Goal: Check status: Check status

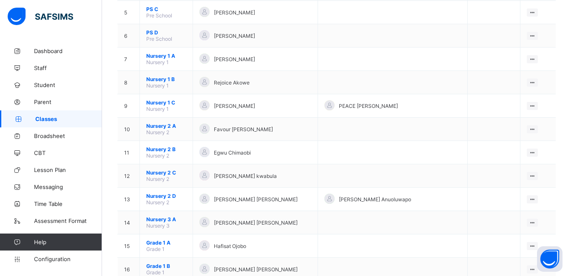
scroll to position [241, 0]
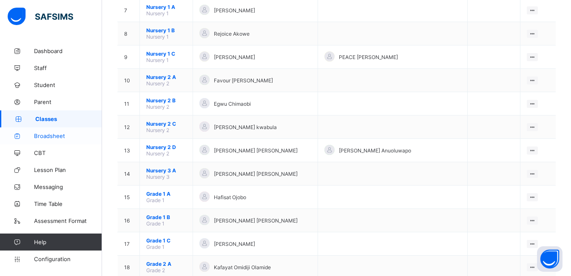
click at [66, 134] on span "Broadsheet" at bounding box center [68, 136] width 68 height 7
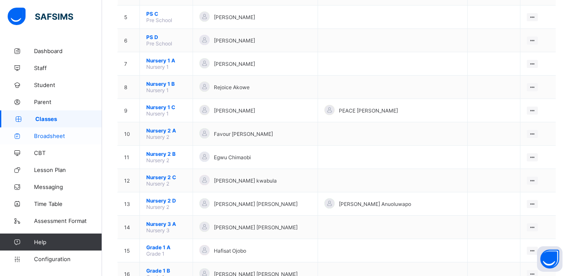
click at [66, 134] on span "Broadsheet" at bounding box center [68, 136] width 68 height 7
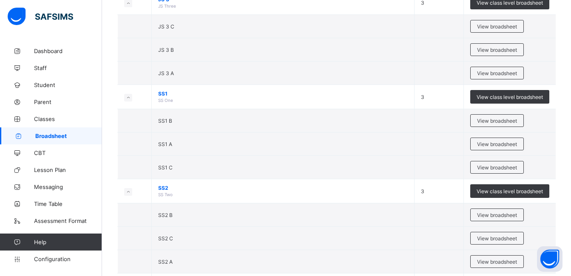
scroll to position [1434, 0]
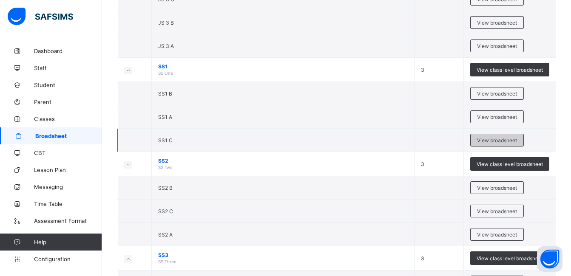
click at [508, 139] on span "View broadsheet" at bounding box center [497, 140] width 40 height 6
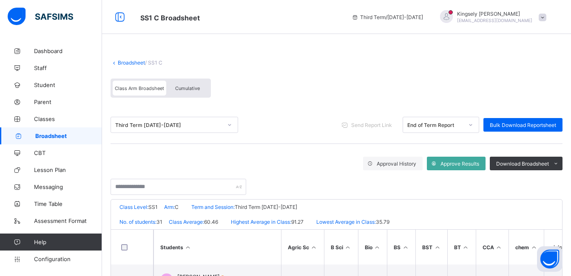
click at [182, 90] on span "Cumulative" at bounding box center [187, 88] width 25 height 6
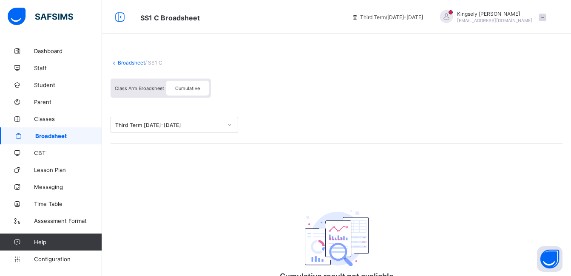
click at [221, 130] on div "Third Term 2024-2025" at bounding box center [166, 125] width 110 height 12
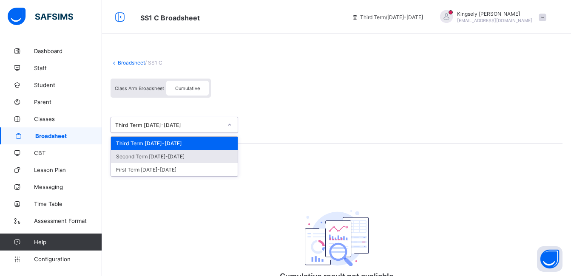
click at [201, 158] on div "Second Term 2024-2025" at bounding box center [174, 156] width 127 height 13
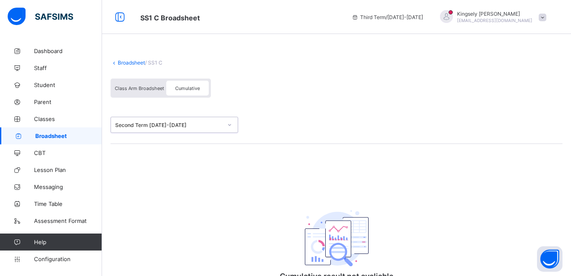
click at [227, 120] on div at bounding box center [229, 125] width 14 height 14
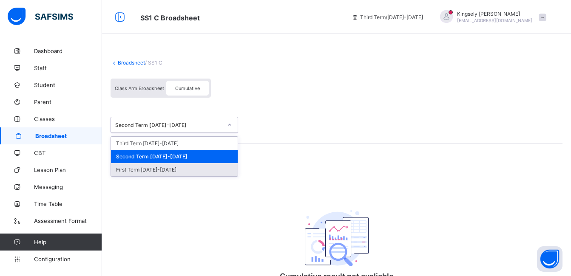
click at [184, 169] on div "First Term 2024-2025" at bounding box center [174, 169] width 127 height 13
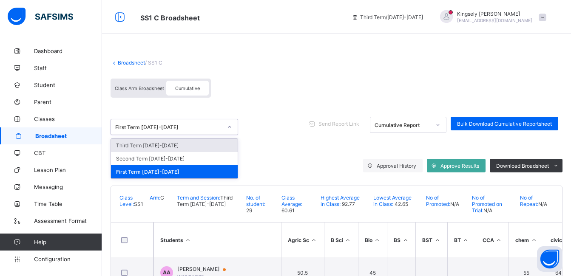
click at [225, 125] on div at bounding box center [229, 127] width 14 height 14
click at [201, 143] on div "Third Term 2024-2025" at bounding box center [174, 145] width 127 height 13
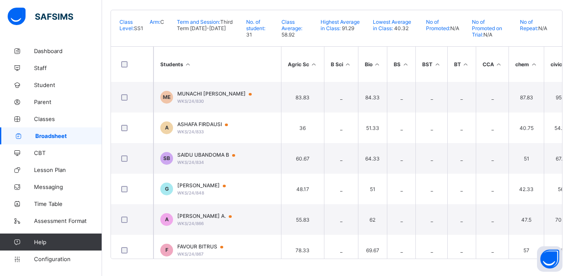
scroll to position [44, 0]
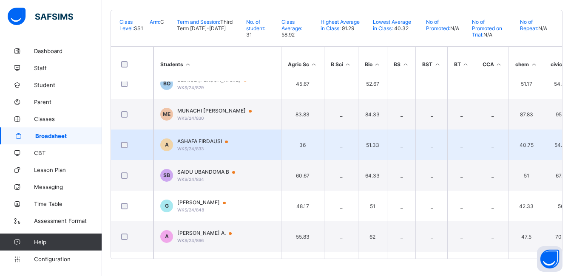
click at [259, 149] on td "A ASHAFA FIRDAUSI WKS/24/833" at bounding box center [216, 145] width 127 height 31
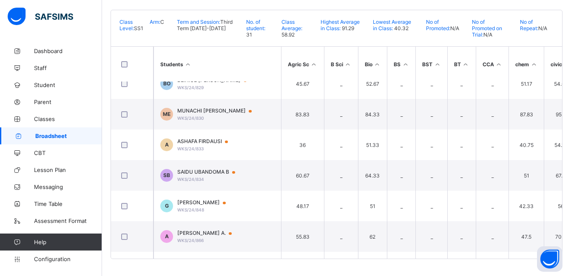
click at [0, 0] on div "Position /undefined Total Score Final Average No. of Subjects No. in Class Clas…" at bounding box center [0, 0] width 0 height 0
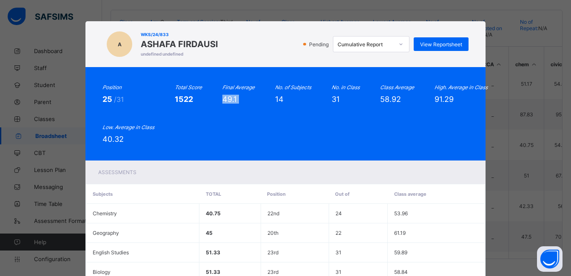
click at [259, 149] on div "Position 25 /31 Total Score 1522 Final Average 49.1 No. of Subjects 14 No. in C…" at bounding box center [284, 113] width 399 height 93
drag, startPoint x: 259, startPoint y: 149, endPoint x: 347, endPoint y: 138, distance: 88.6
click at [347, 138] on div "Position 25 /31 Total Score 1522 Final Average 49.1 No. of Subjects 14 No. in C…" at bounding box center [284, 113] width 365 height 59
click at [433, 44] on span "View Reportsheet" at bounding box center [441, 44] width 42 height 6
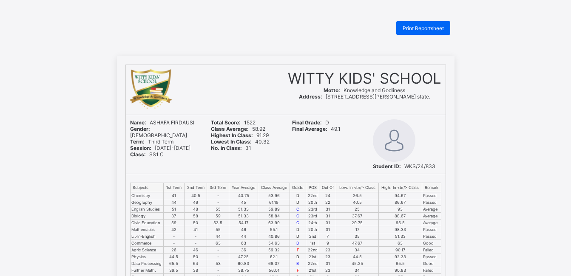
click at [359, 138] on div "Final Grade: D Final Average: 49.1" at bounding box center [326, 144] width 77 height 59
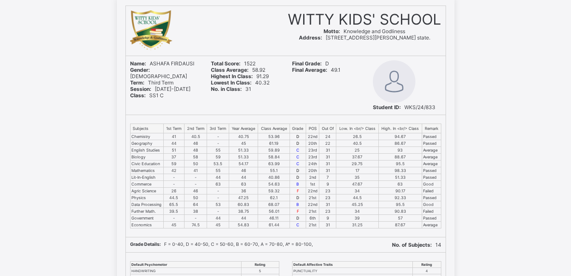
scroll to position [62, 0]
